Goal: Navigation & Orientation: Find specific page/section

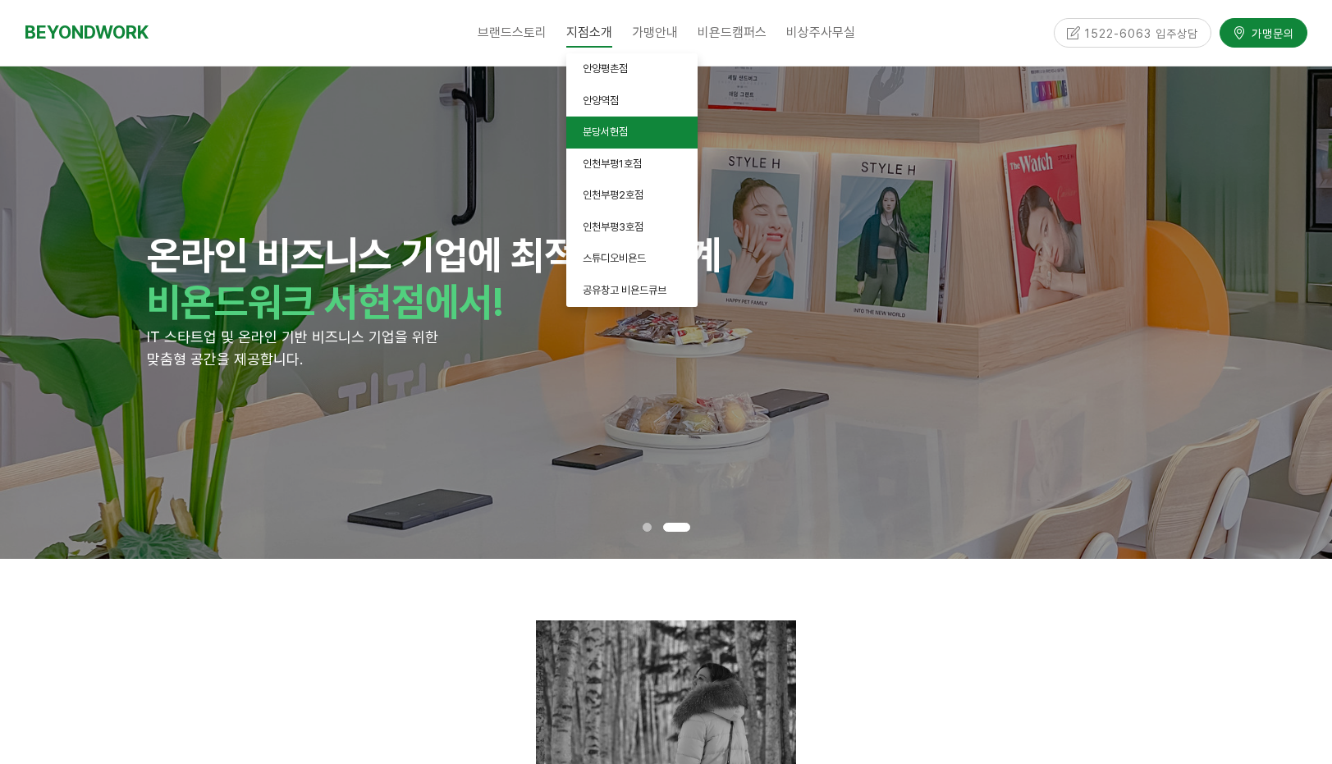
click at [606, 130] on span "분당서현점" at bounding box center [605, 132] width 45 height 12
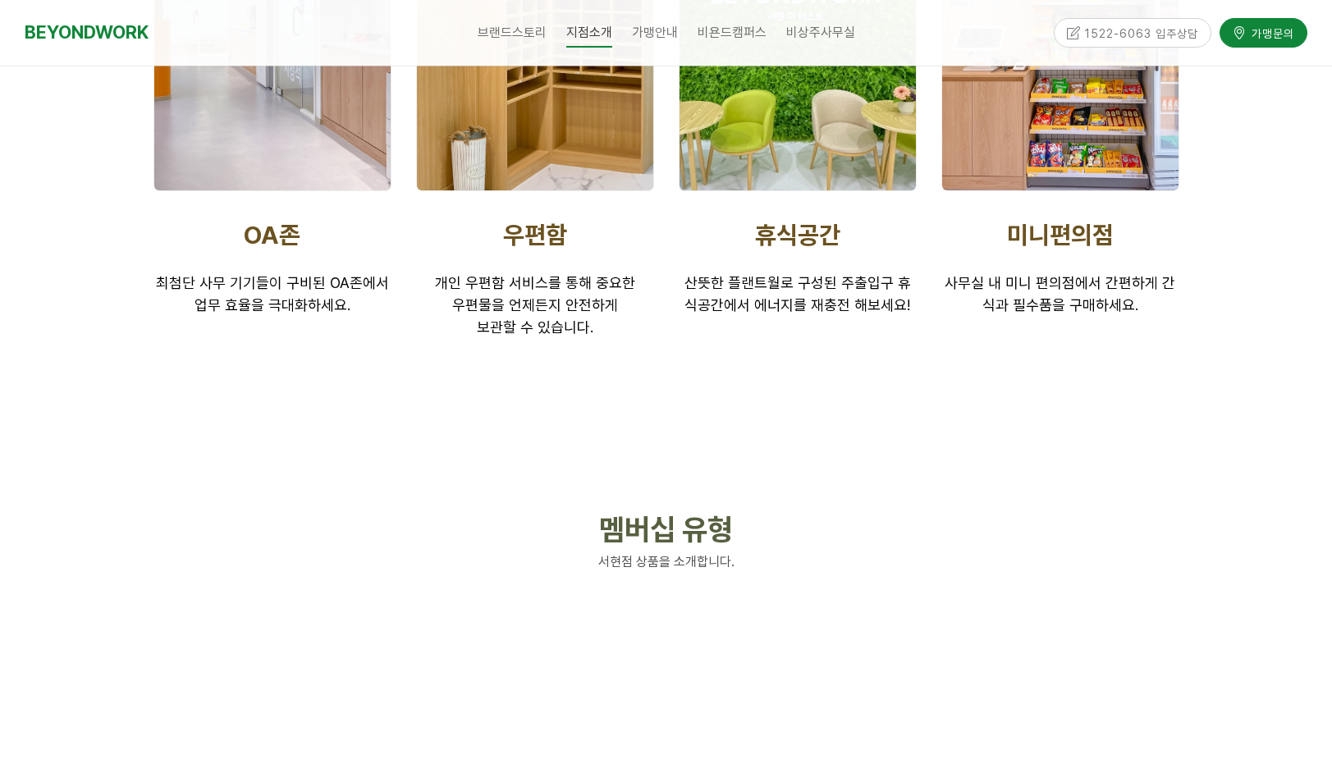
scroll to position [3229, 0]
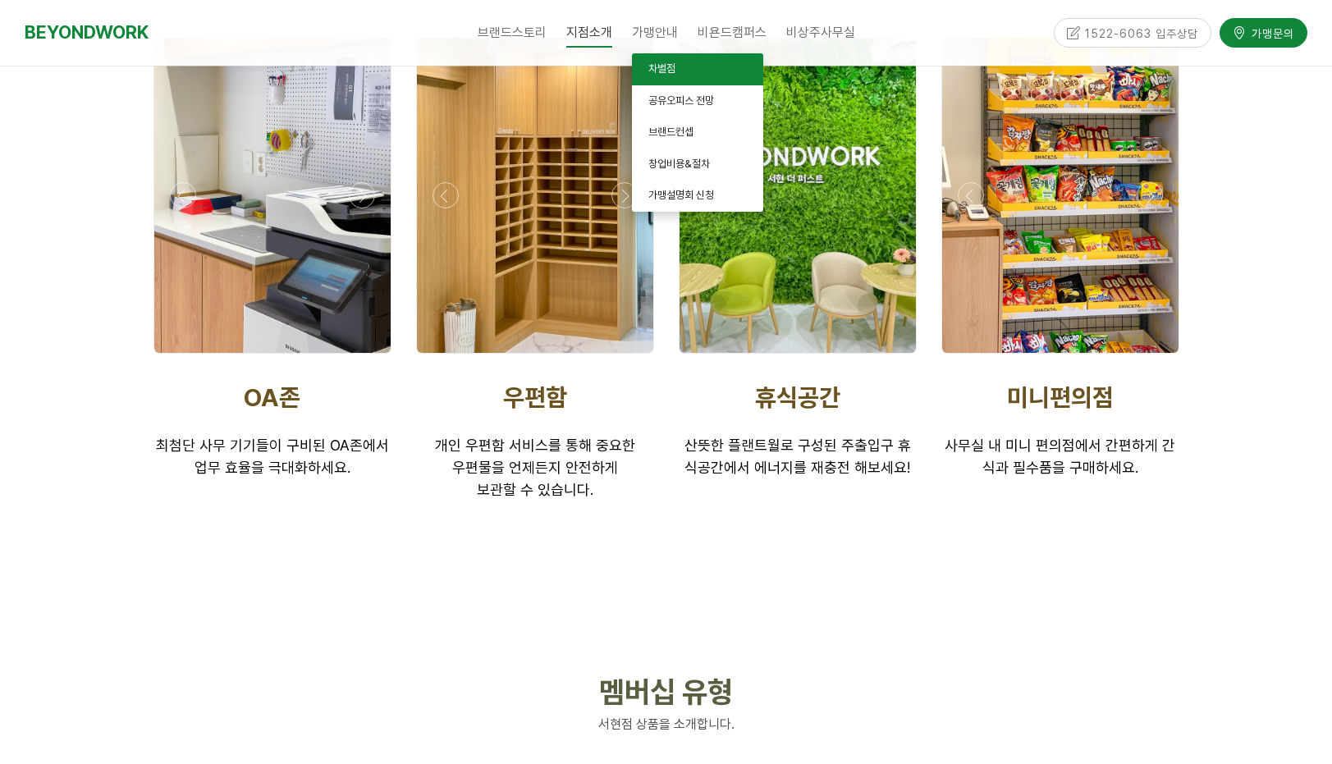
click at [666, 65] on span "차별점" at bounding box center [661, 68] width 27 height 12
